Goal: Task Accomplishment & Management: Manage account settings

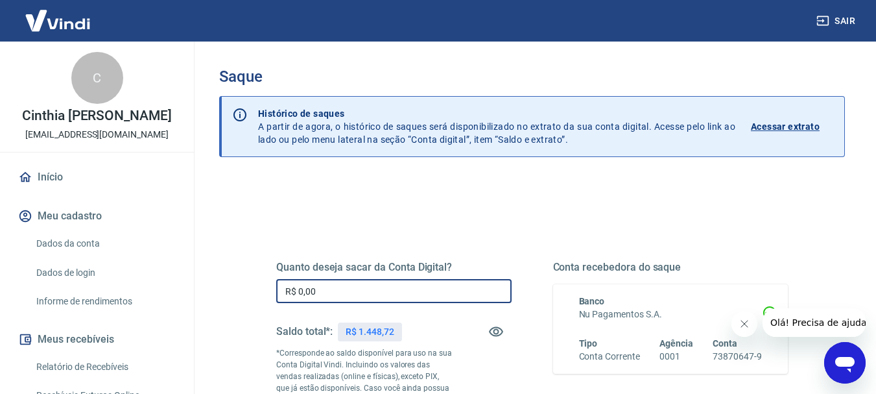
click at [324, 291] on input "R$ 0,00" at bounding box center [393, 291] width 235 height 24
type input "R$ 1.448,72"
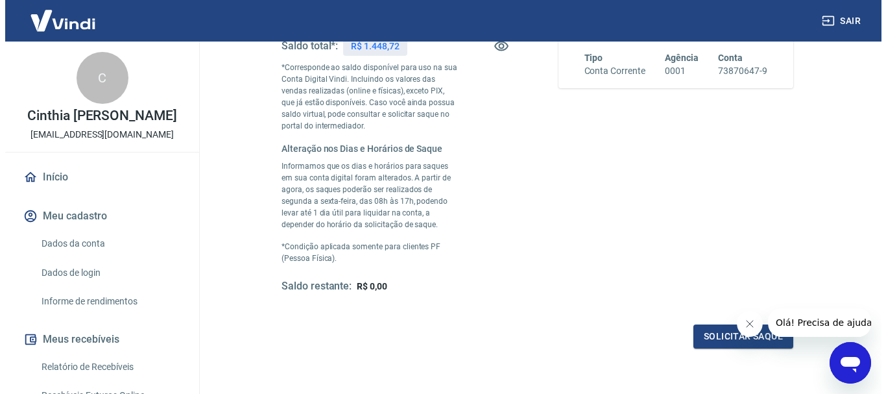
scroll to position [311, 0]
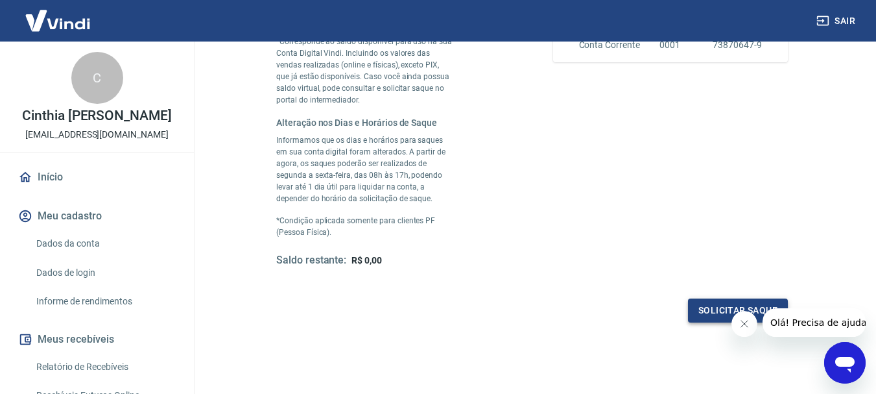
click at [719, 305] on button "Solicitar saque" at bounding box center [738, 310] width 100 height 24
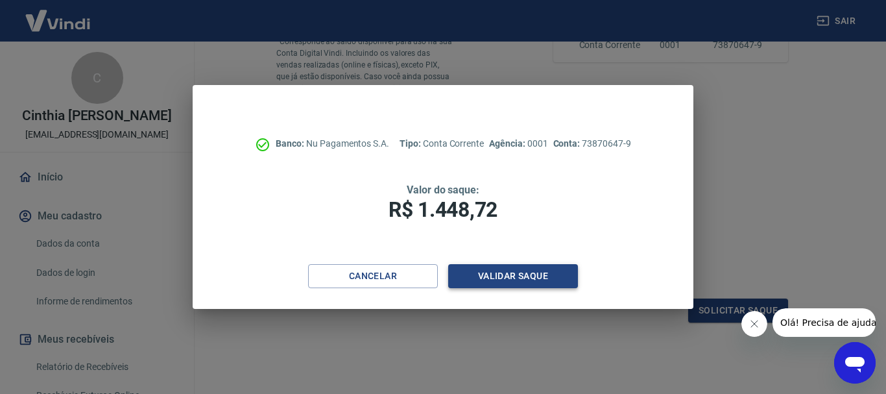
click at [538, 272] on button "Validar saque" at bounding box center [513, 276] width 130 height 24
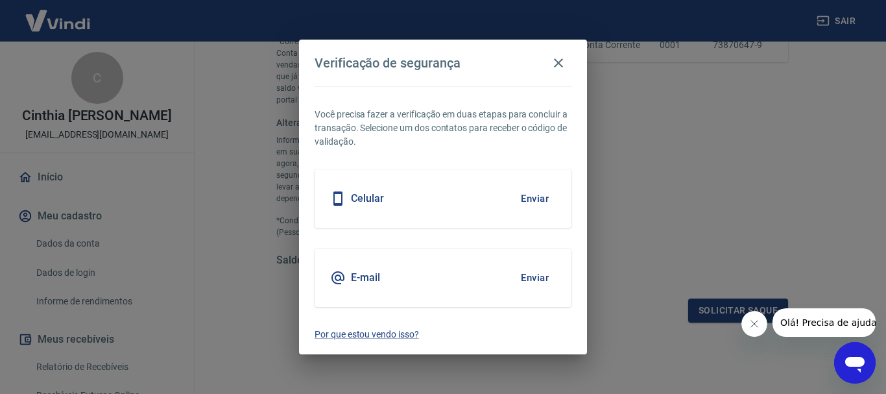
click at [524, 282] on button "Enviar" at bounding box center [535, 277] width 42 height 27
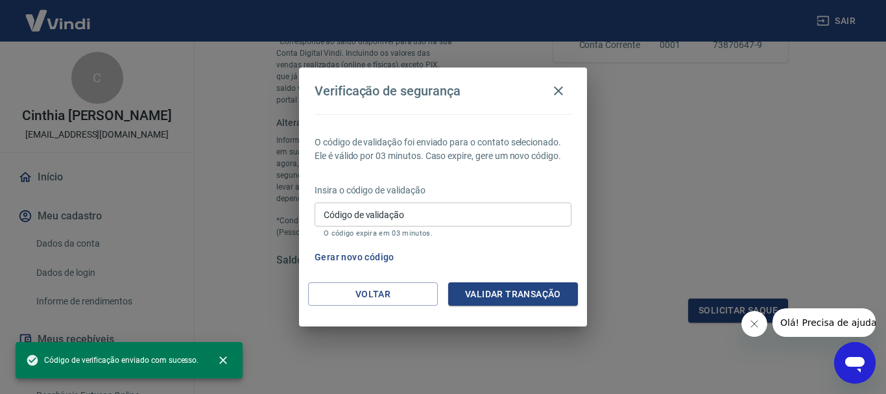
click at [391, 206] on input "Código de validação" at bounding box center [443, 214] width 257 height 24
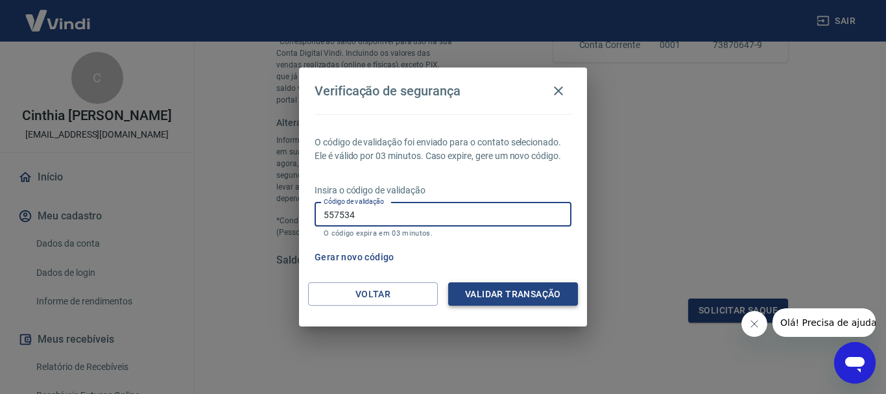
type input "557534"
click at [542, 298] on button "Validar transação" at bounding box center [513, 294] width 130 height 24
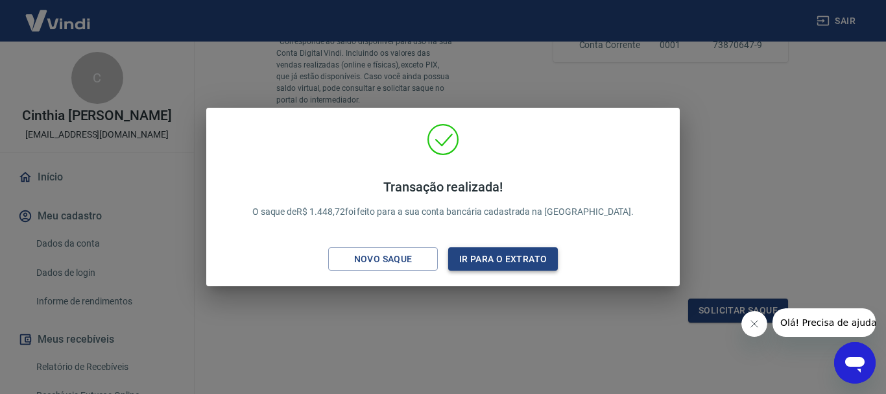
click at [507, 257] on button "Ir para o extrato" at bounding box center [503, 259] width 110 height 24
